Goal: Transaction & Acquisition: Purchase product/service

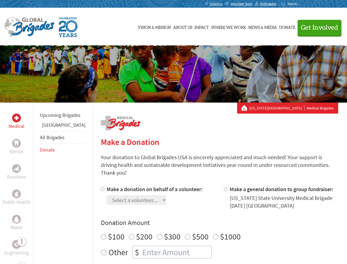
click at [303, 4] on div "Search for:" at bounding box center [292, 4] width 22 height 4
click at [317, 27] on span "Get Involved" at bounding box center [319, 27] width 37 height 7
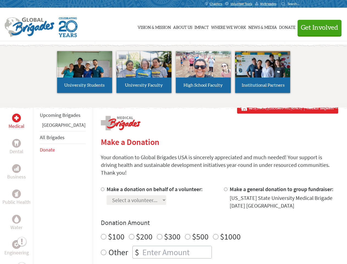
click at [173, 74] on li "High School Faculty" at bounding box center [202, 72] width 59 height 51
click at [36, 183] on div "Upcoming Brigades Ghana All Brigades Donate" at bounding box center [62, 234] width 59 height 264
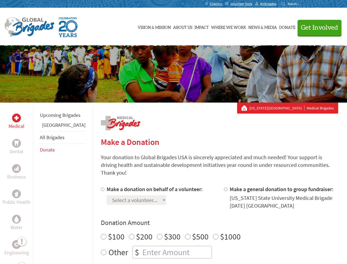
click at [210, 220] on div "Donation Amount $100 $200 $300 $500 $1000 Other $" at bounding box center [219, 238] width 237 height 40
click at [101, 187] on input "Make a donation on behalf of a volunteer:" at bounding box center [103, 189] width 4 height 4
radio input "true"
click at [224, 187] on input "Make a general donation to group fundraiser:" at bounding box center [226, 189] width 4 height 4
radio input "true"
